Goal: Task Accomplishment & Management: Manage account settings

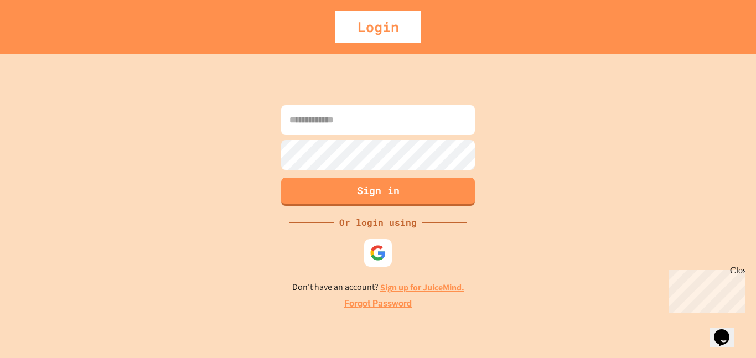
click at [370, 35] on div "Login" at bounding box center [378, 27] width 86 height 32
click at [384, 28] on div "Login" at bounding box center [378, 27] width 86 height 32
click at [361, 35] on div "Login" at bounding box center [378, 27] width 86 height 32
click at [374, 32] on div "Login" at bounding box center [378, 27] width 86 height 32
click at [359, 120] on input at bounding box center [378, 120] width 194 height 30
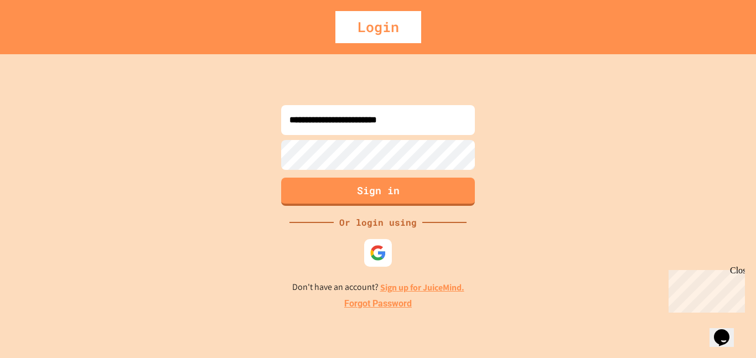
type input "**********"
click at [329, 184] on button "Sign in" at bounding box center [379, 190] width 198 height 29
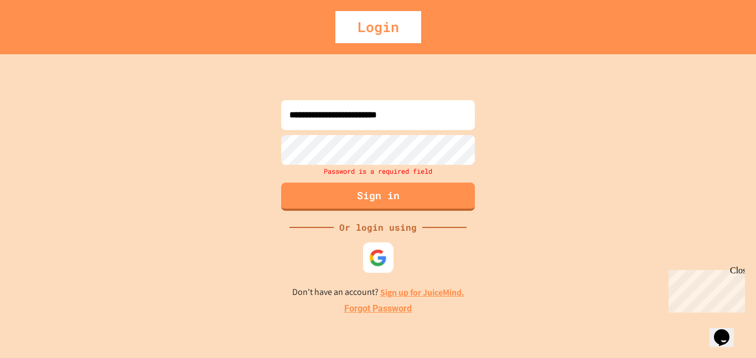
click at [386, 263] on img at bounding box center [378, 258] width 18 height 18
click at [369, 253] on img at bounding box center [378, 258] width 18 height 18
